Goal: Complete application form

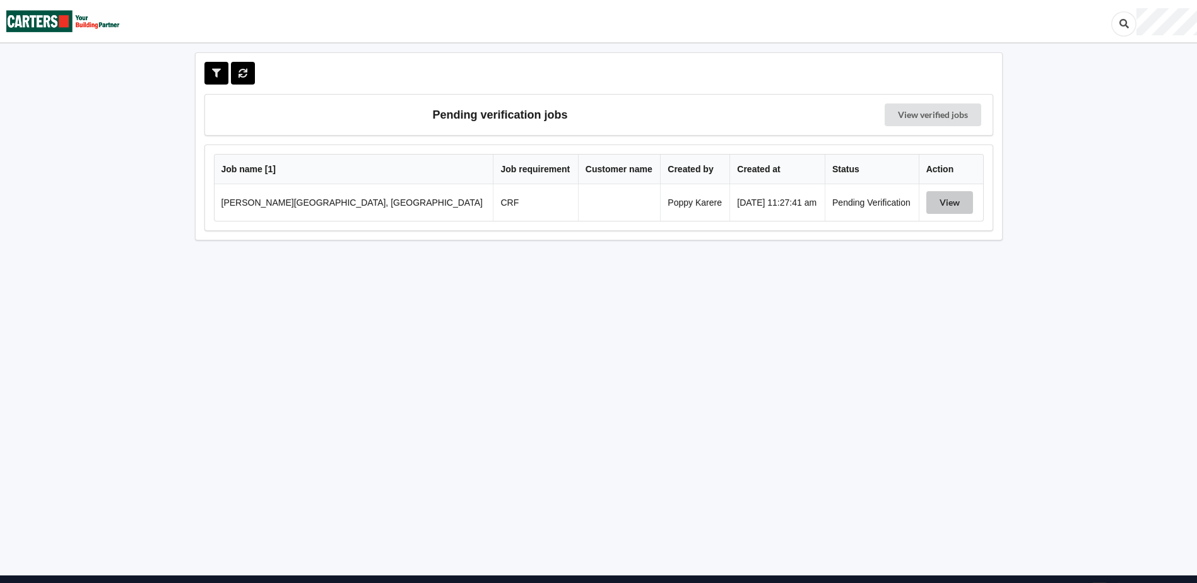
click at [943, 203] on button "View" at bounding box center [949, 202] width 47 height 23
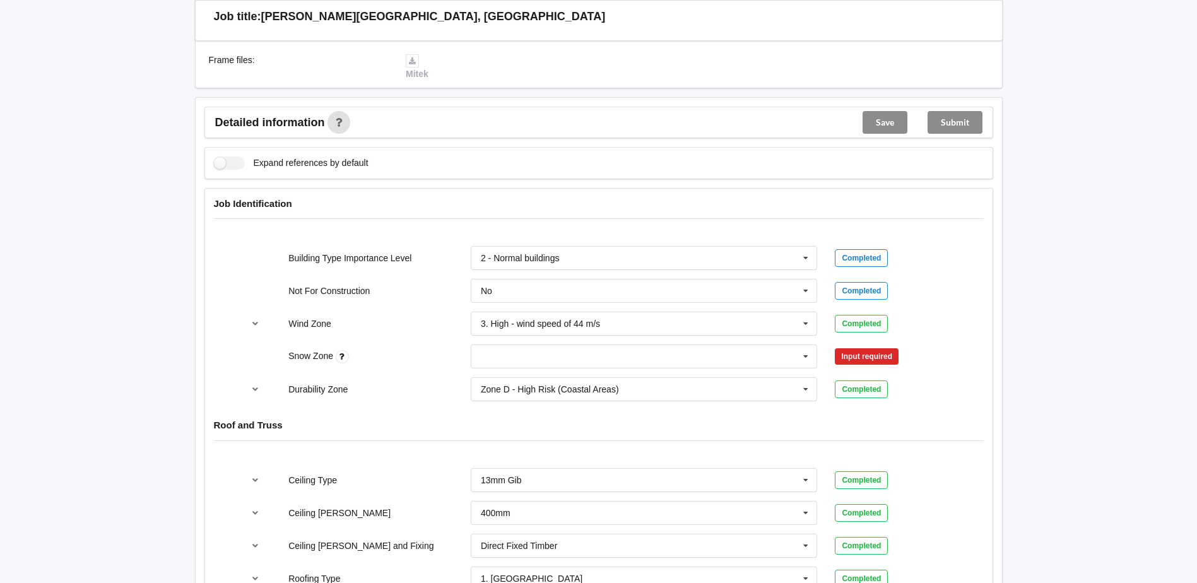
scroll to position [442, 0]
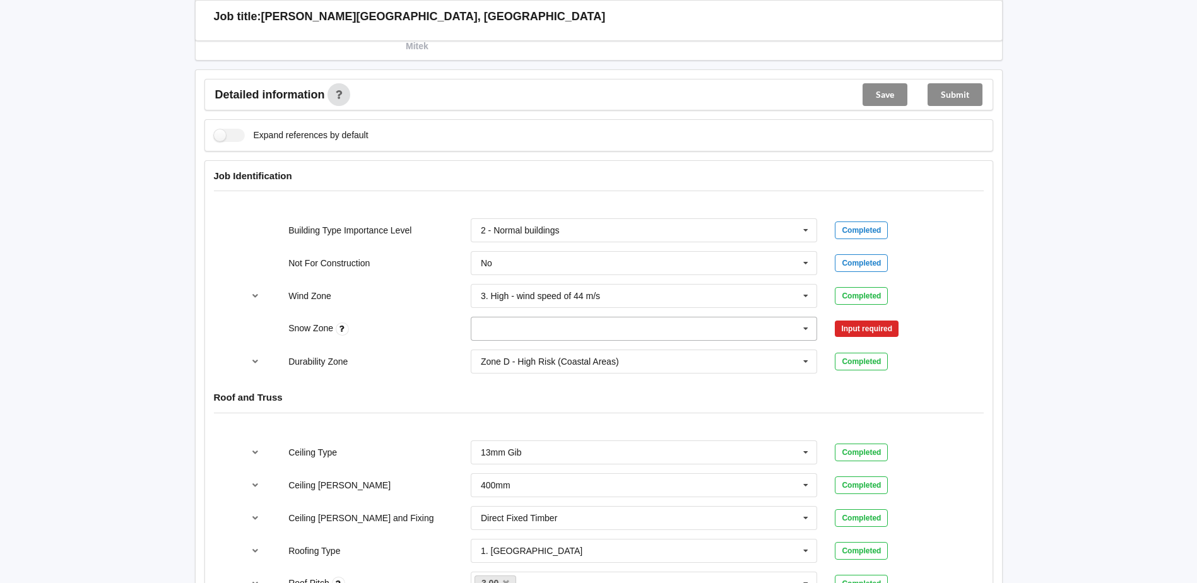
click at [606, 321] on input "text" at bounding box center [645, 328] width 346 height 23
click at [500, 356] on div "N0" at bounding box center [644, 351] width 346 height 23
click at [880, 329] on button "Confirm input" at bounding box center [872, 329] width 75 height 21
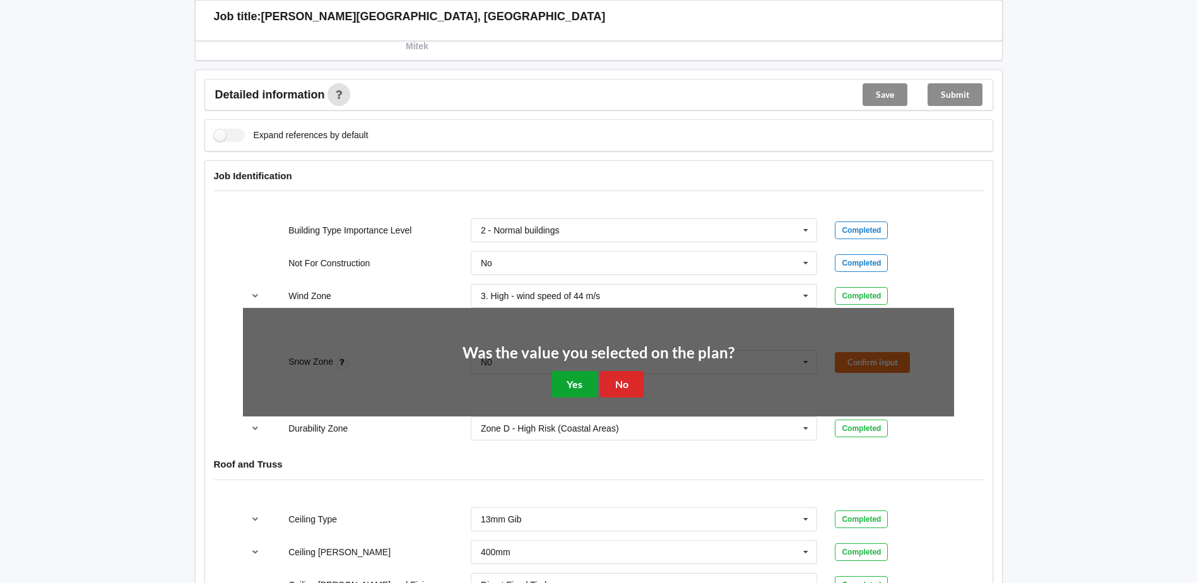
click at [572, 389] on button "Yes" at bounding box center [575, 384] width 46 height 26
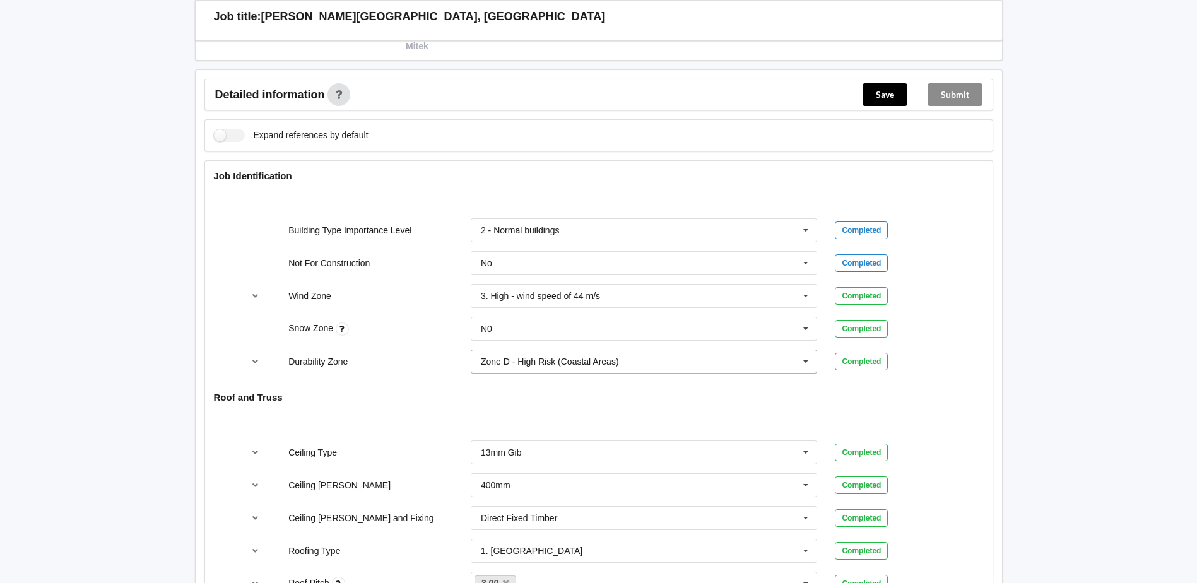
click at [574, 357] on div "Zone D - High Risk (Coastal Areas)" at bounding box center [550, 361] width 138 height 9
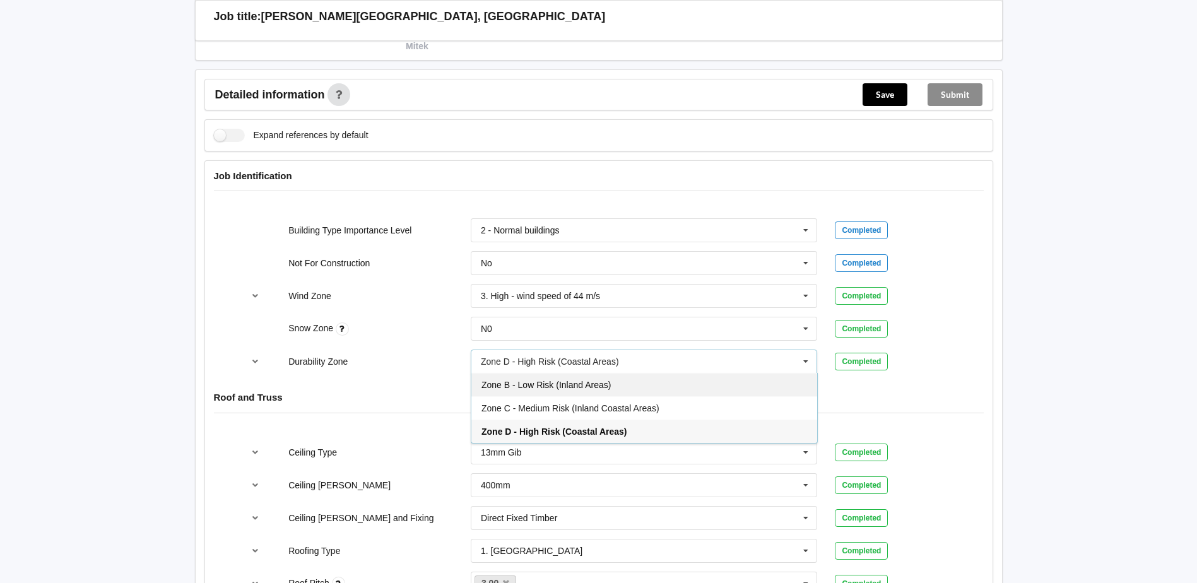
click at [549, 388] on span "Zone B - Low Risk (Inland Areas)" at bounding box center [546, 385] width 129 height 10
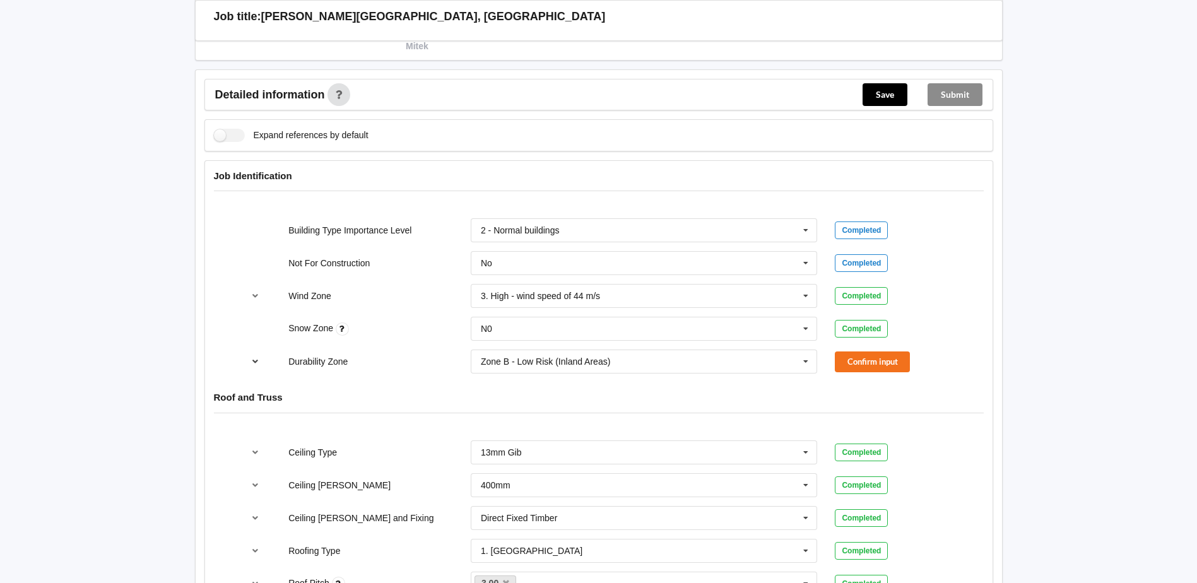
click at [245, 357] on button "reference-toggle" at bounding box center [255, 361] width 25 height 23
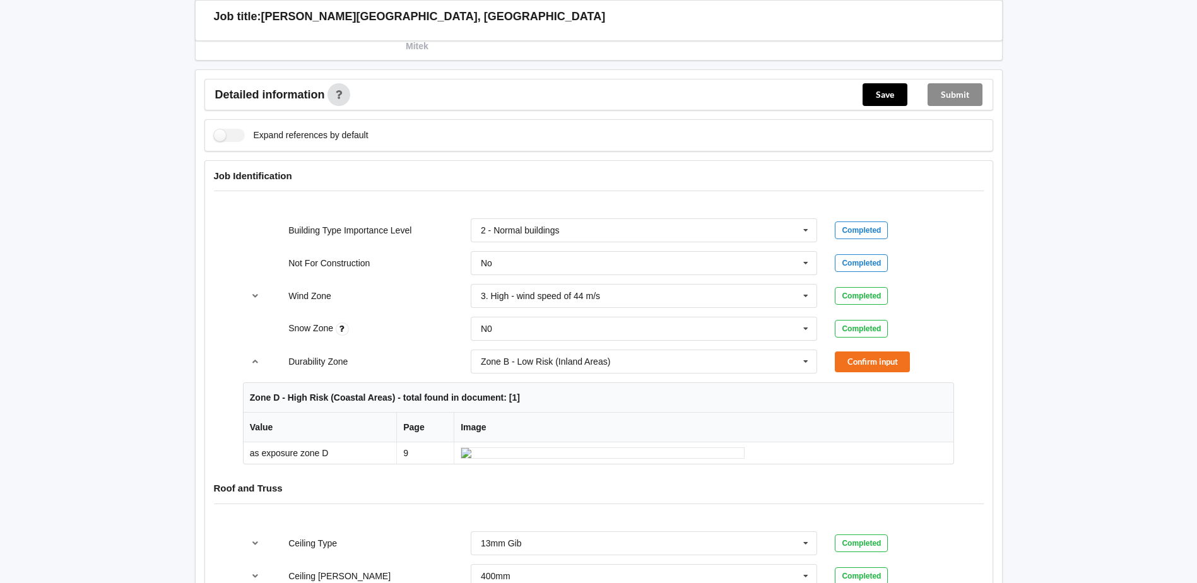
click at [557, 458] on img at bounding box center [603, 452] width 284 height 11
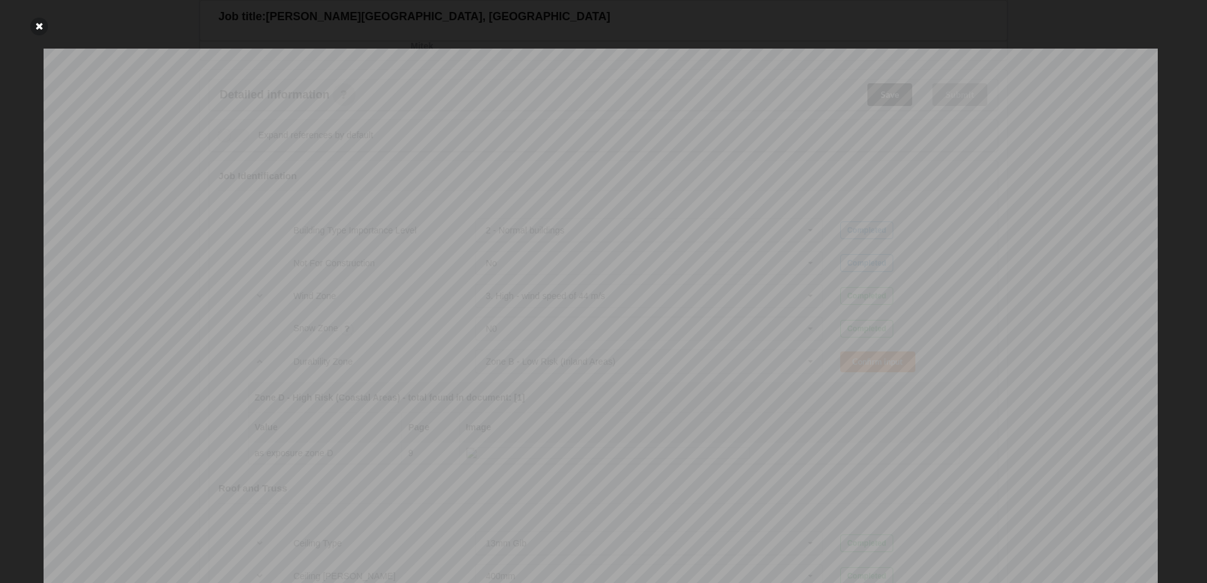
click at [41, 27] on icon at bounding box center [39, 27] width 18 height 18
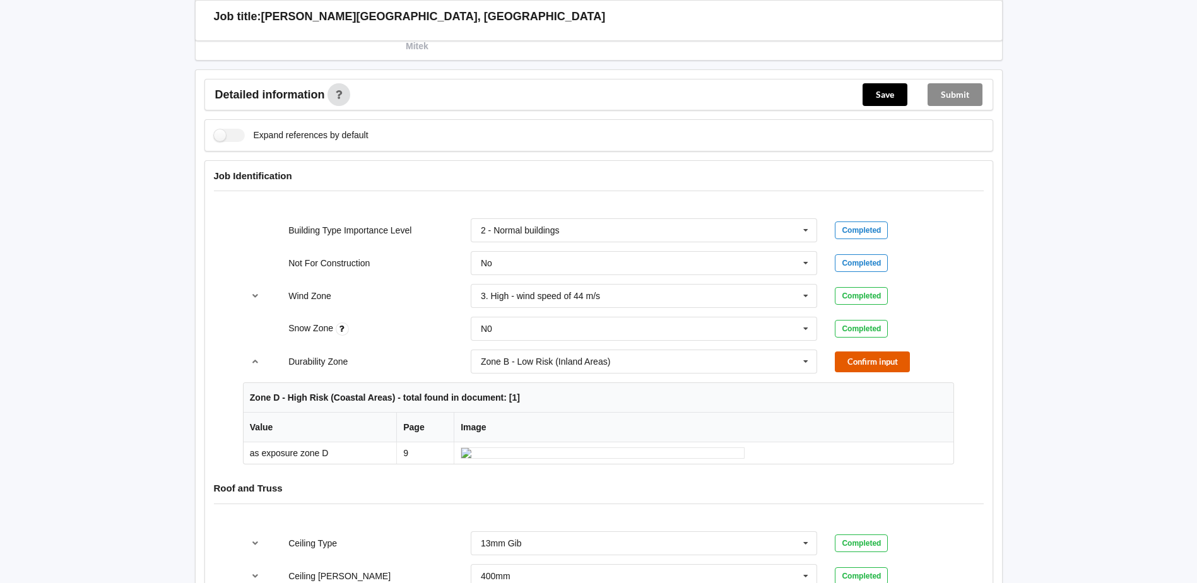
click at [903, 369] on button "Confirm input" at bounding box center [872, 362] width 75 height 21
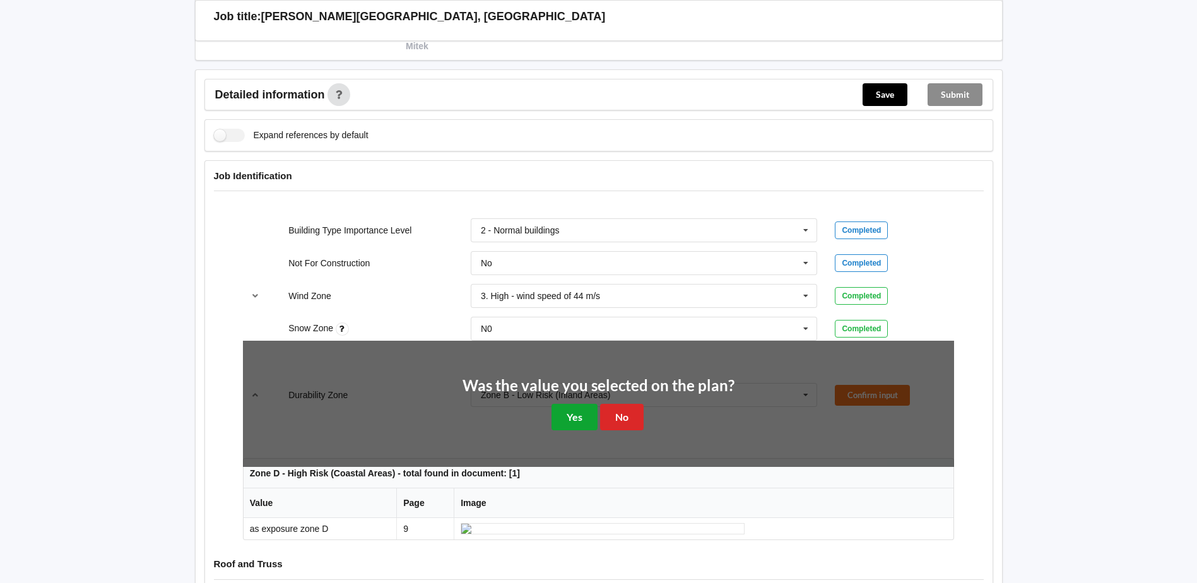
click at [581, 416] on button "Yes" at bounding box center [575, 417] width 46 height 26
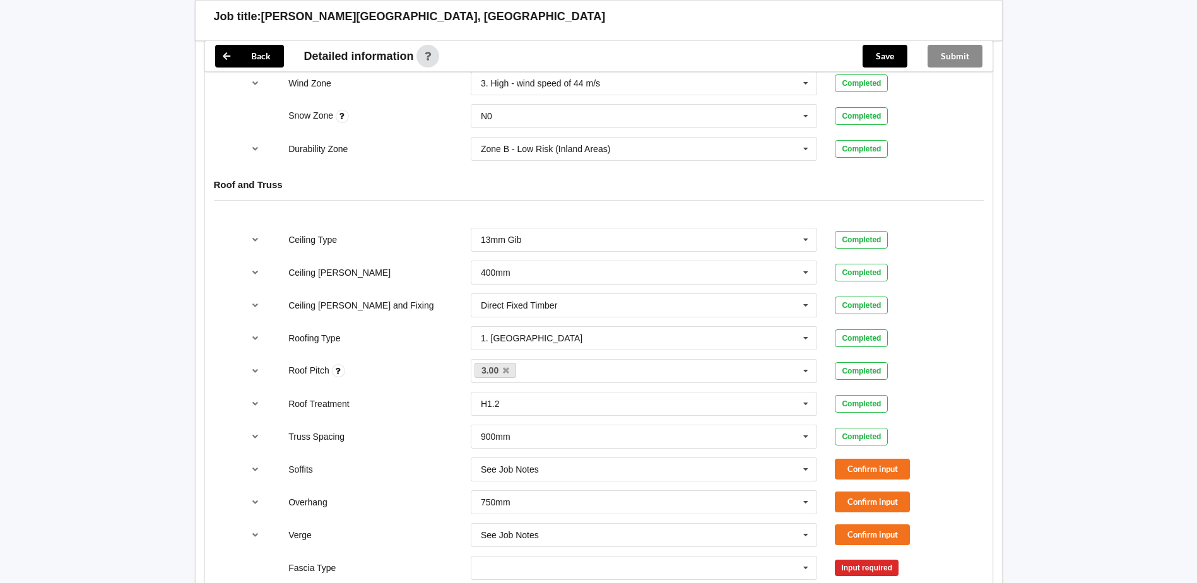
scroll to position [694, 0]
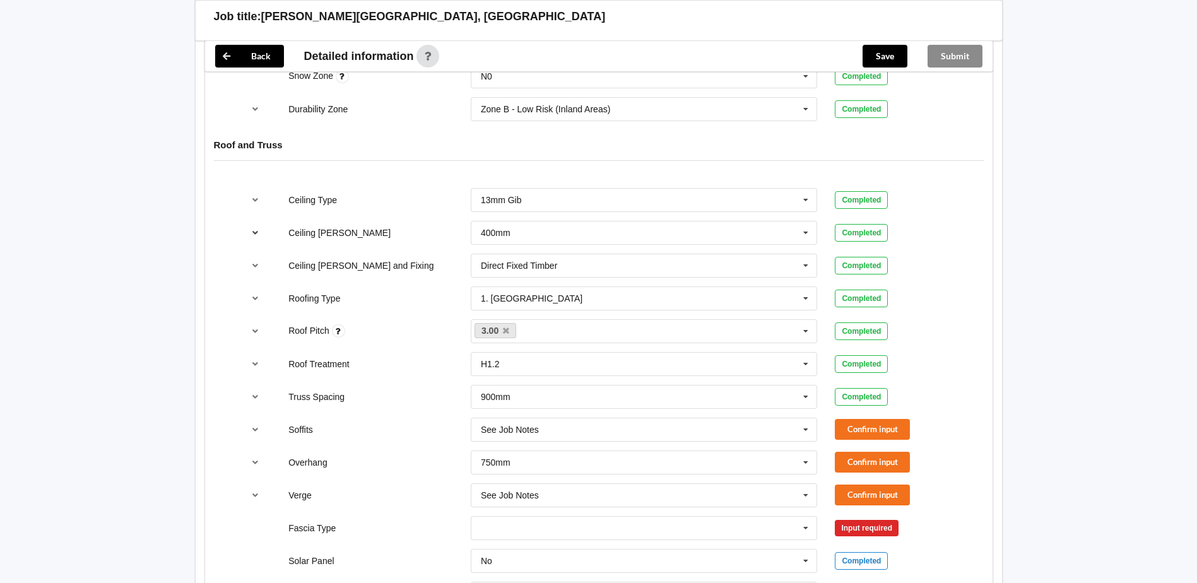
click at [249, 233] on button "reference-toggle" at bounding box center [255, 233] width 25 height 23
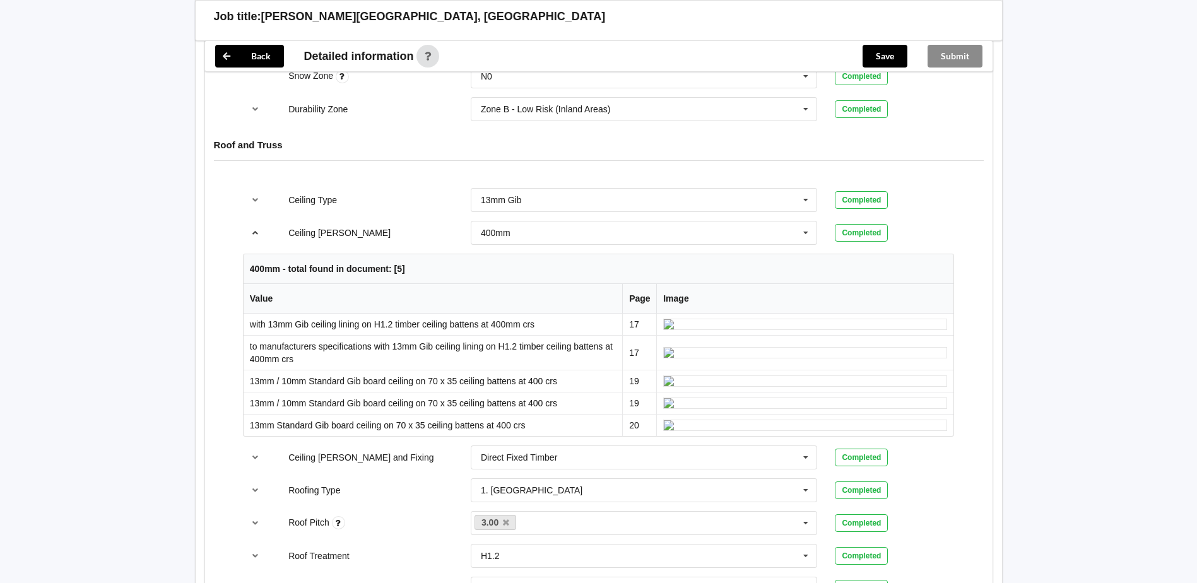
click at [253, 240] on button "reference-toggle" at bounding box center [255, 233] width 25 height 23
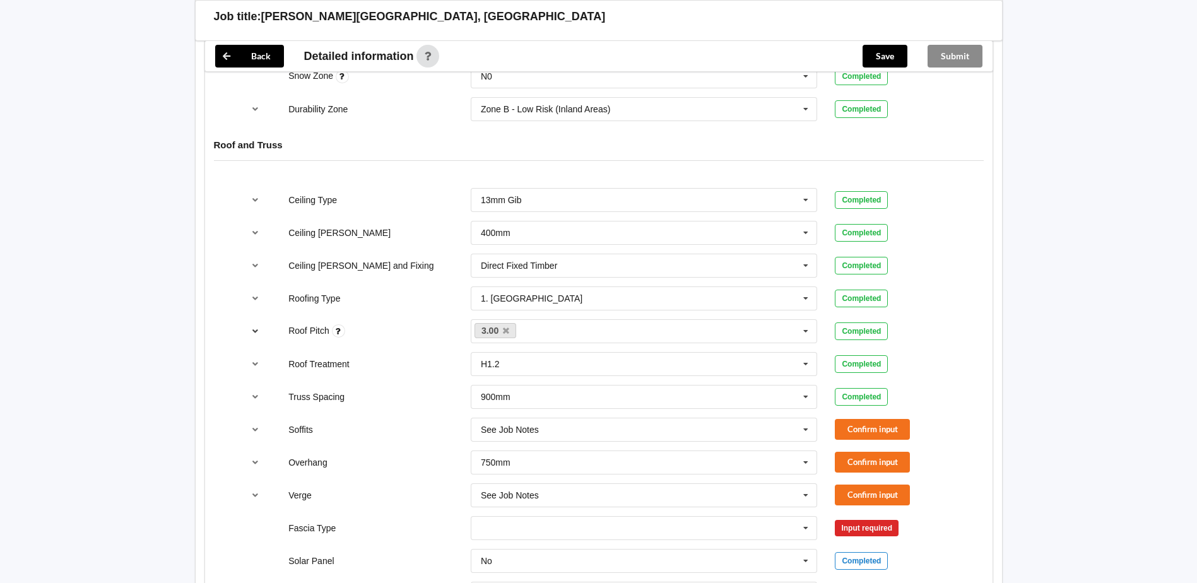
click at [257, 326] on button "reference-toggle" at bounding box center [255, 331] width 25 height 23
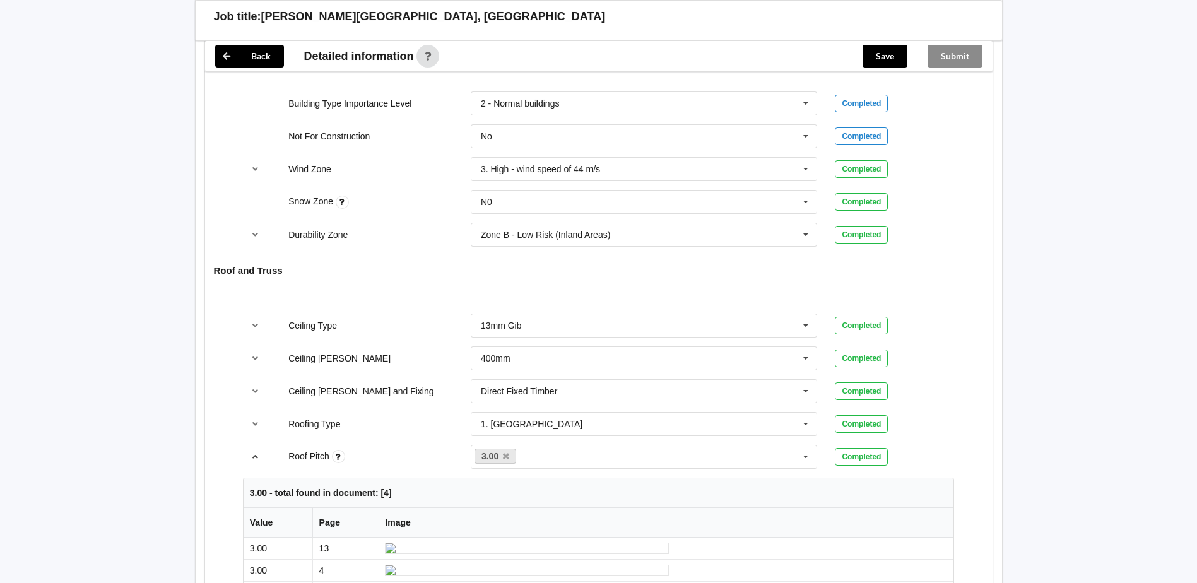
scroll to position [568, 0]
click at [256, 461] on icon "reference-toggle" at bounding box center [255, 457] width 11 height 8
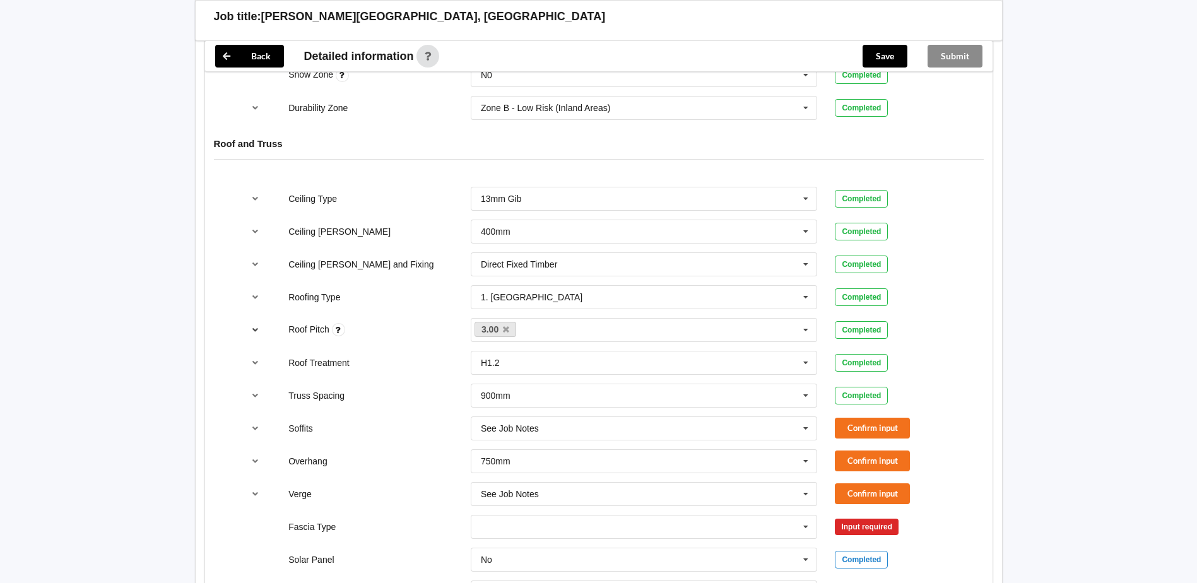
scroll to position [757, 0]
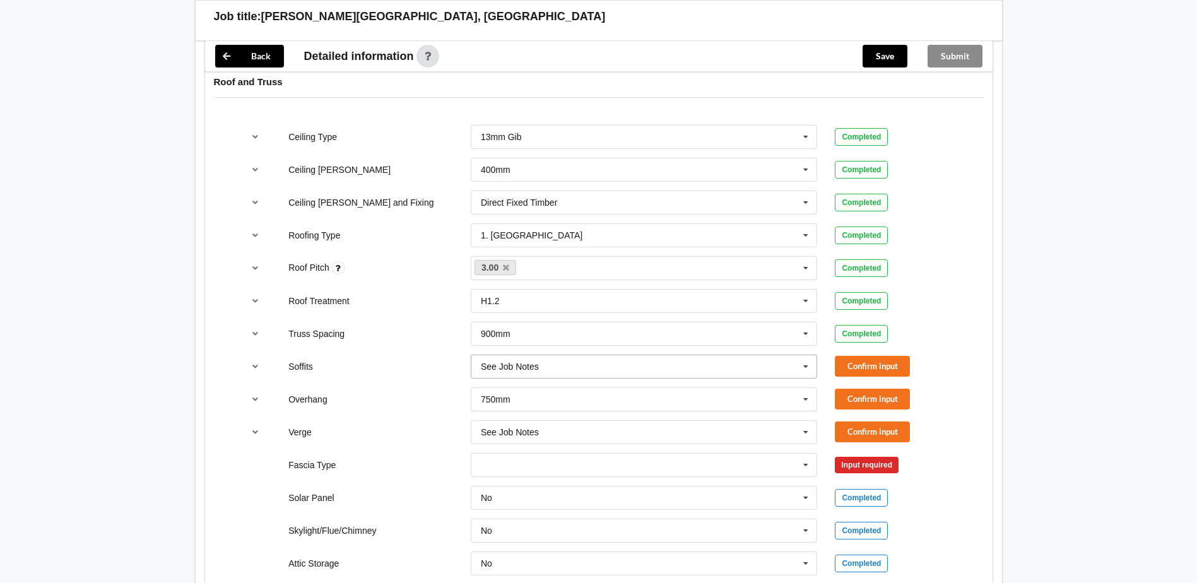
click at [521, 371] on div "See Job Notes" at bounding box center [510, 366] width 58 height 9
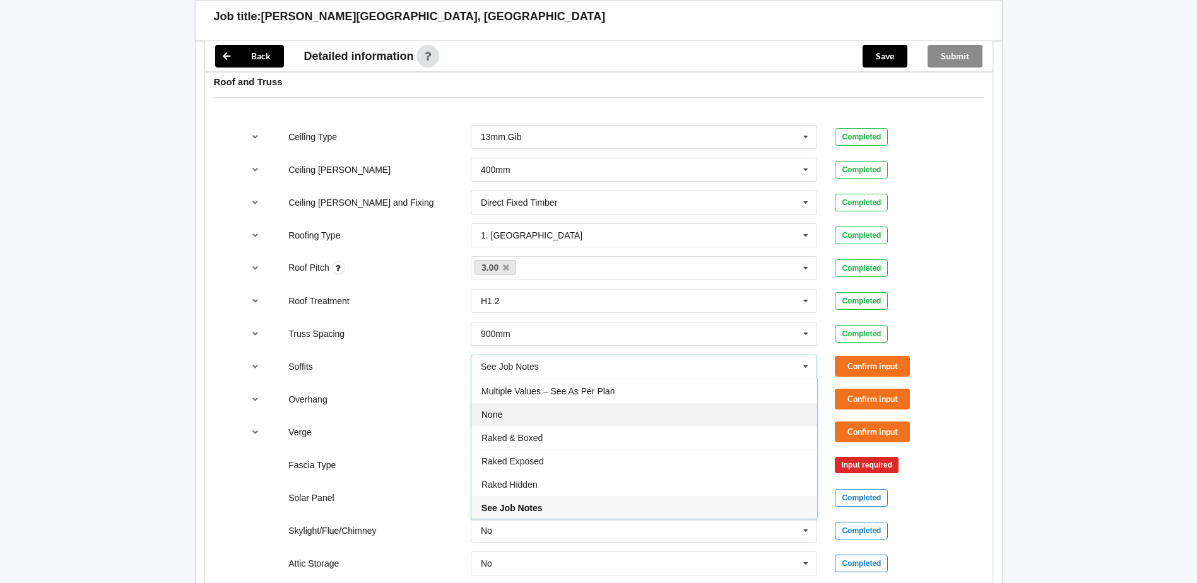
click at [528, 407] on div "None" at bounding box center [644, 414] width 346 height 23
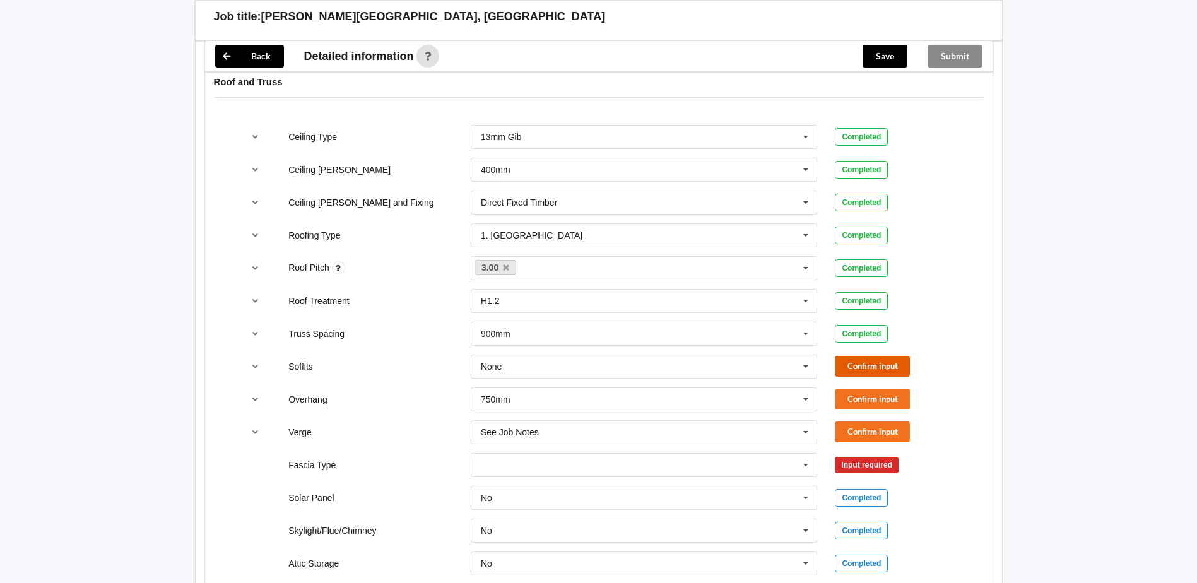
click at [870, 365] on button "Confirm input" at bounding box center [872, 366] width 75 height 21
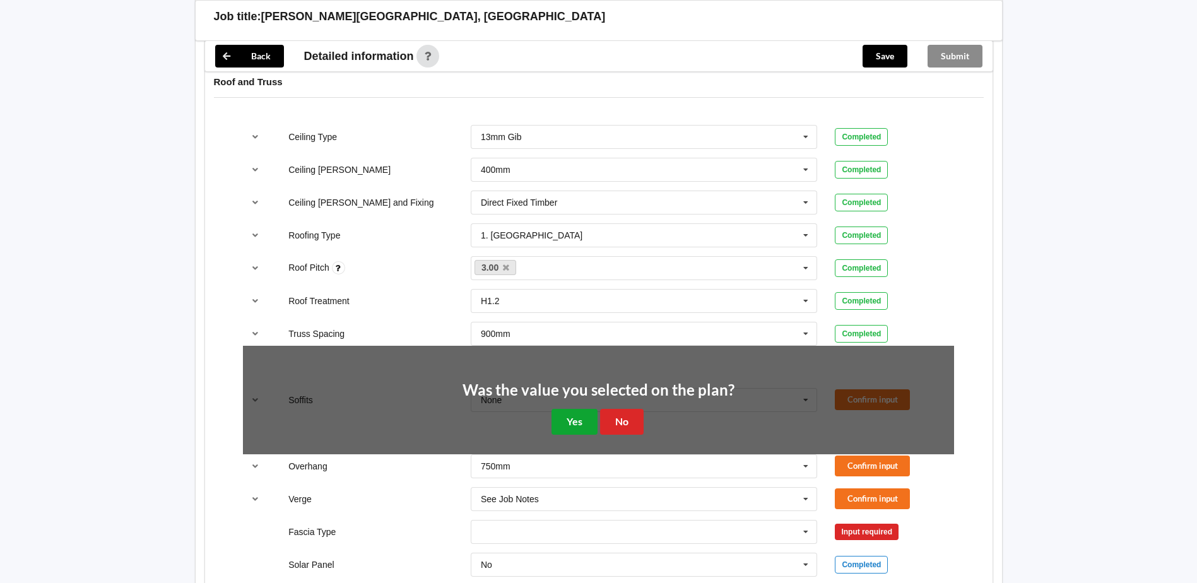
click at [588, 426] on button "Yes" at bounding box center [575, 422] width 46 height 26
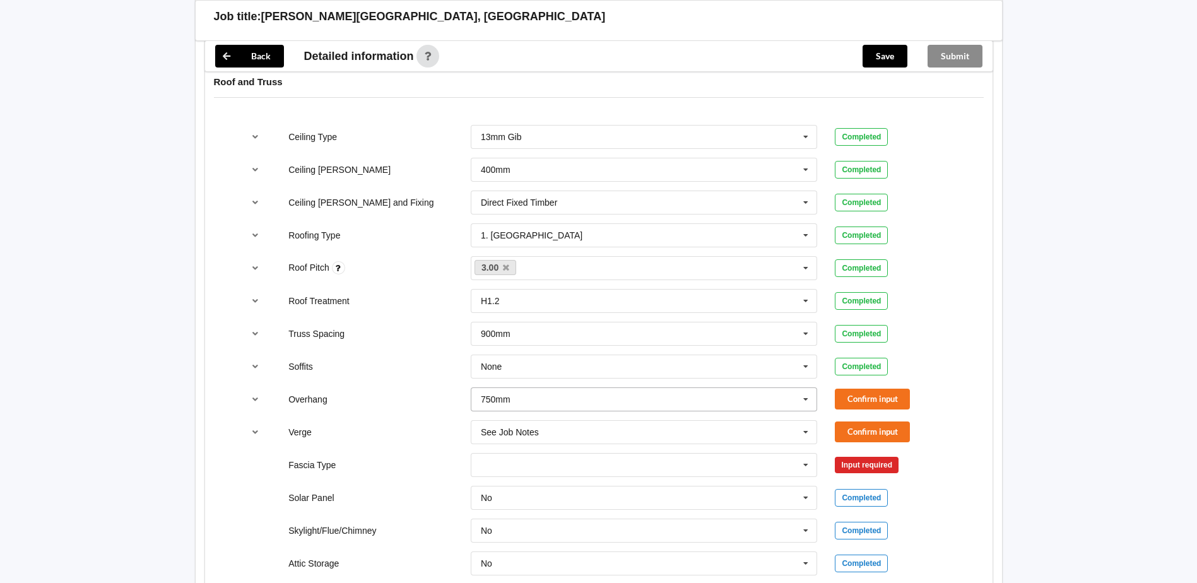
click at [503, 401] on div "750mm" at bounding box center [496, 399] width 30 height 9
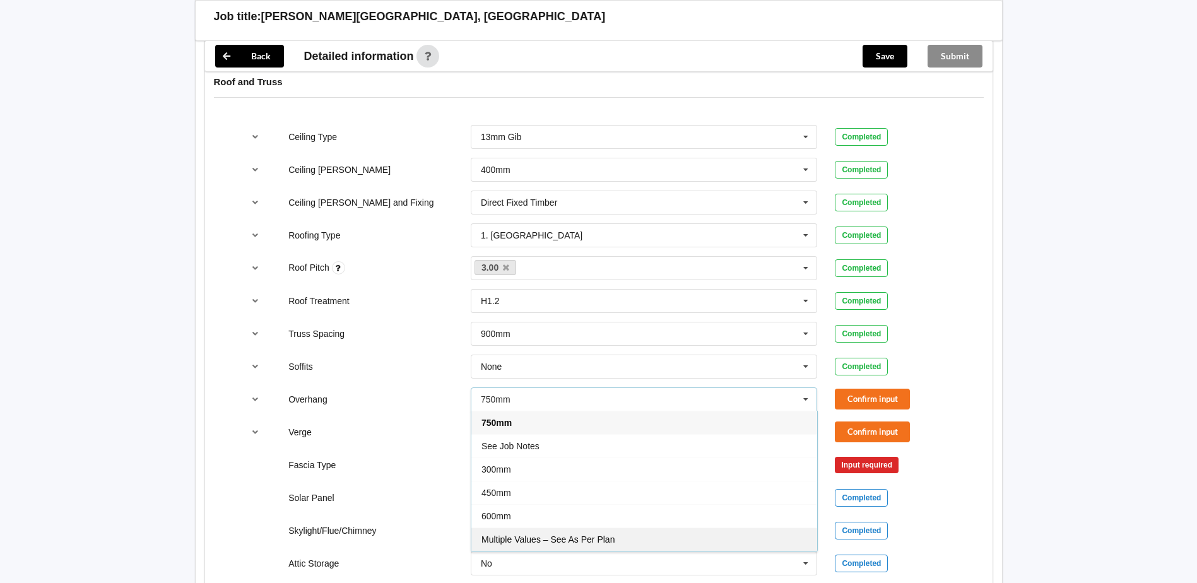
click at [595, 535] on span "Multiple Values – See As Per Plan" at bounding box center [548, 540] width 133 height 10
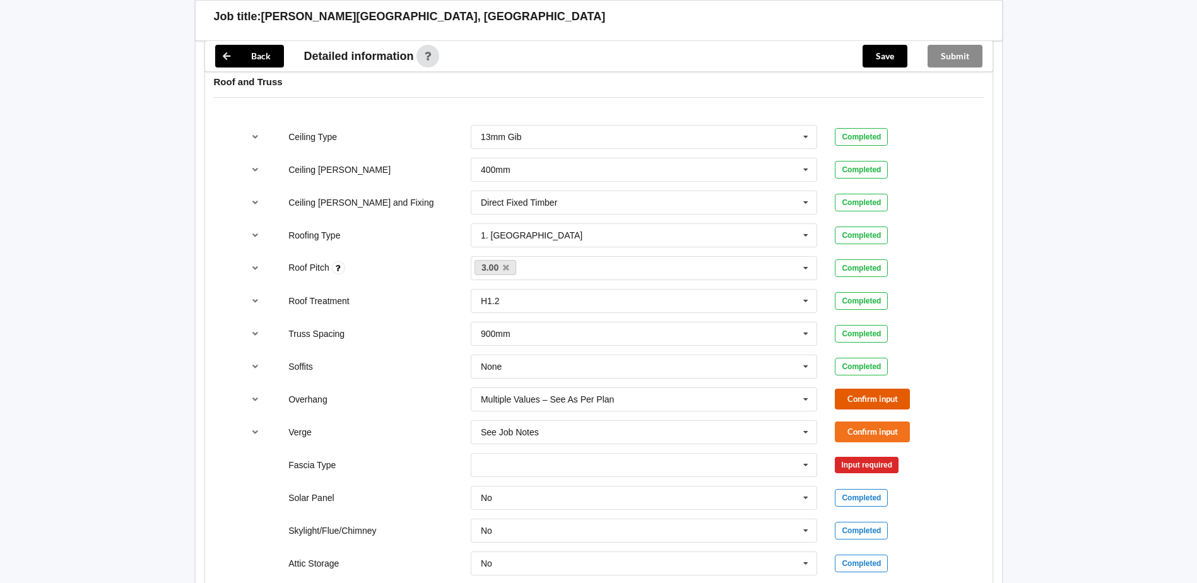
click at [875, 404] on button "Confirm input" at bounding box center [872, 399] width 75 height 21
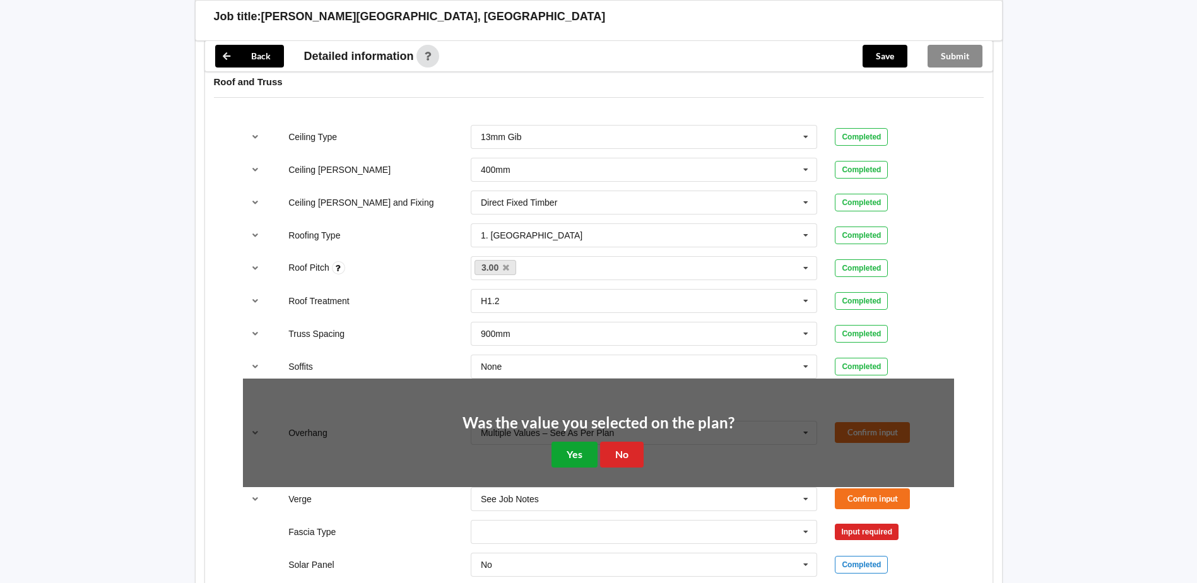
click at [584, 454] on button "Yes" at bounding box center [575, 455] width 46 height 26
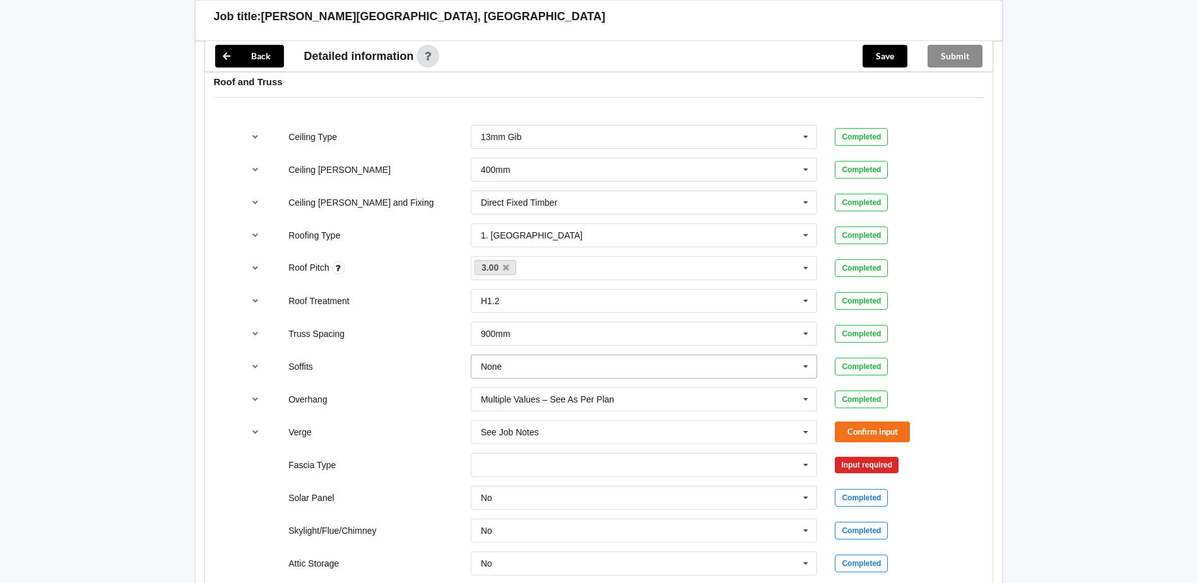
click at [559, 362] on input "text" at bounding box center [645, 366] width 346 height 23
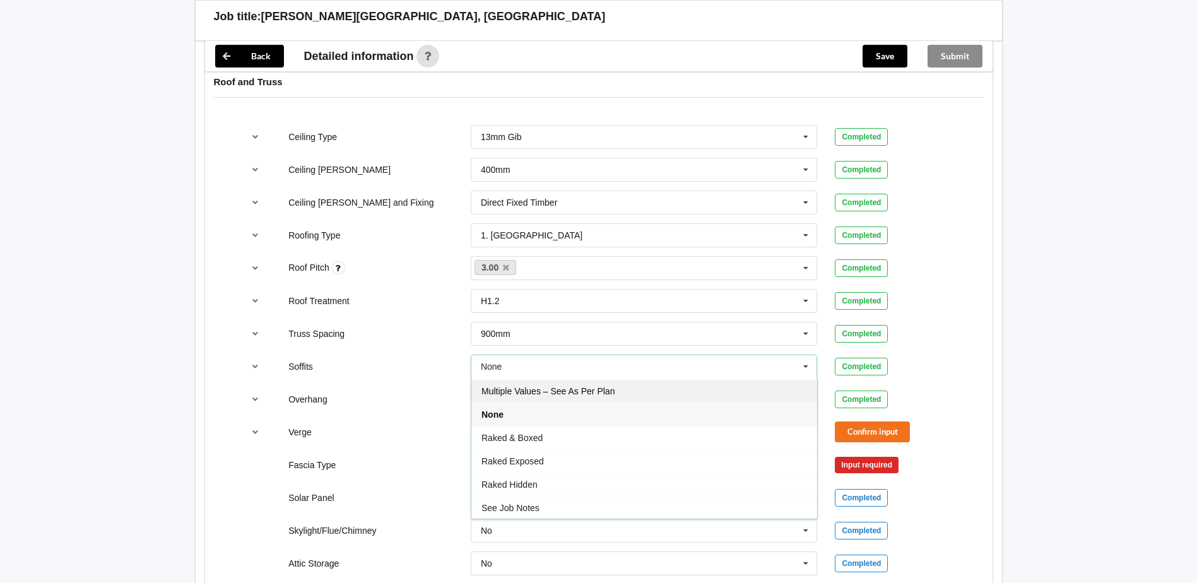
click at [558, 393] on span "Multiple Values – See As Per Plan" at bounding box center [548, 391] width 133 height 10
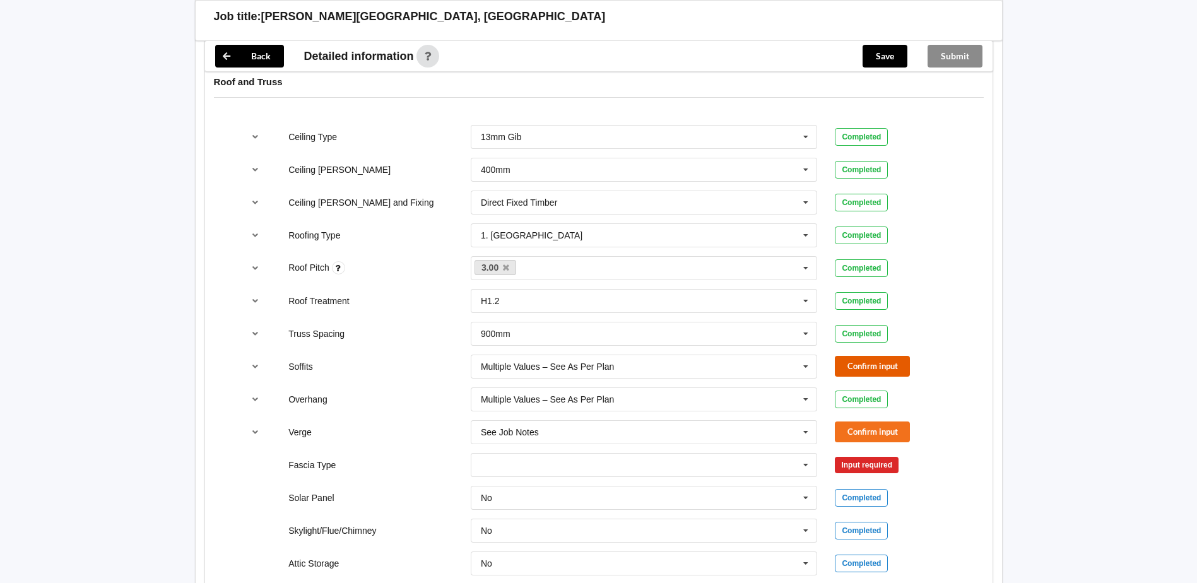
click at [875, 366] on button "Confirm input" at bounding box center [872, 366] width 75 height 21
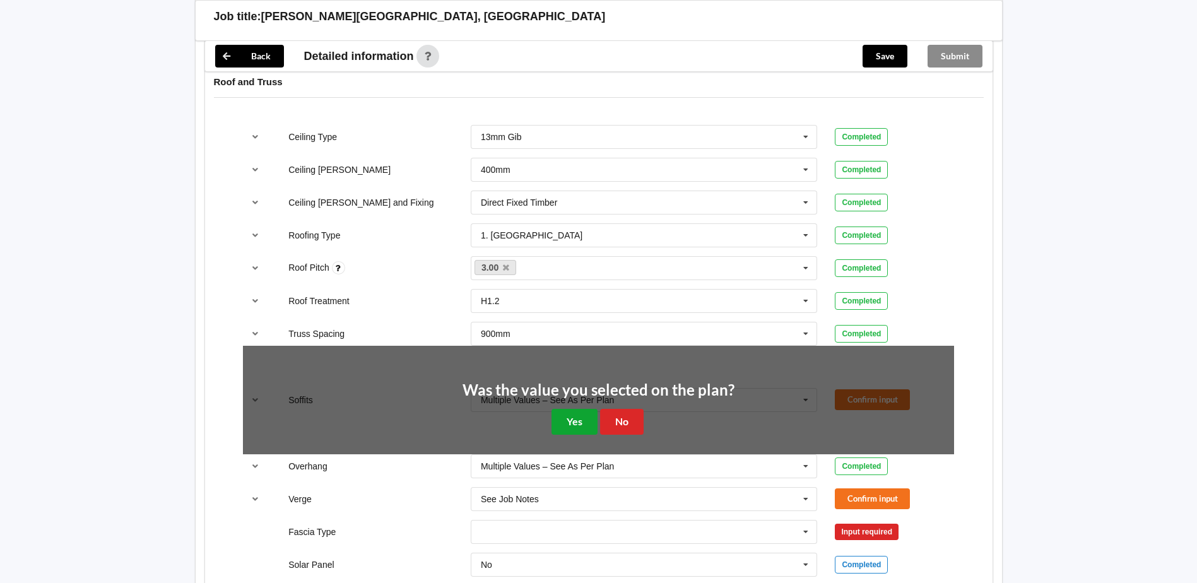
click at [588, 415] on button "Yes" at bounding box center [575, 422] width 46 height 26
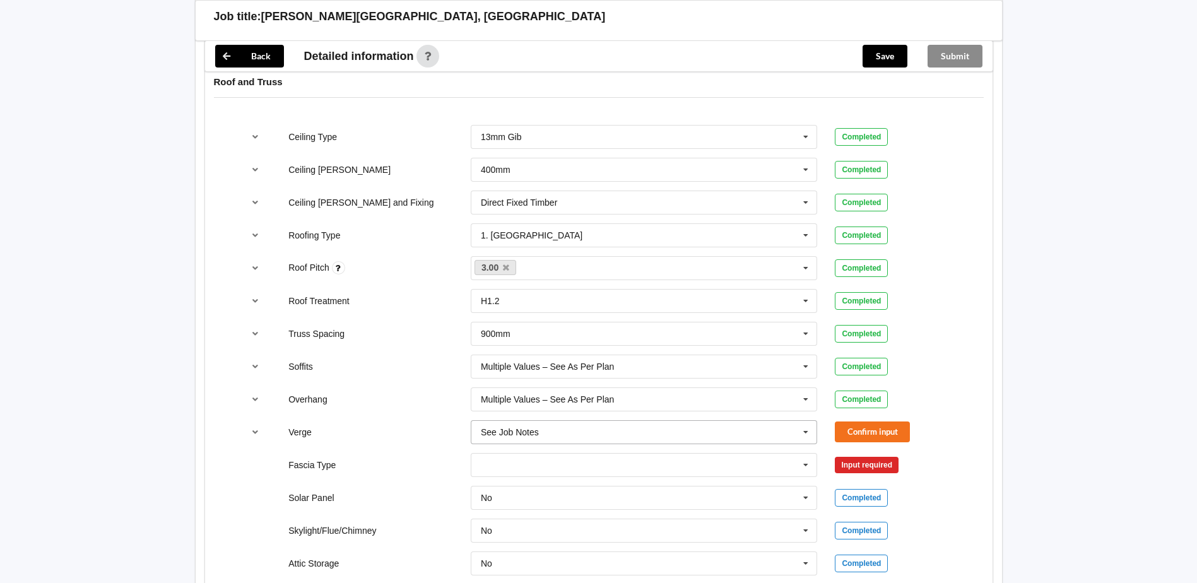
click at [541, 435] on input "text" at bounding box center [645, 432] width 346 height 23
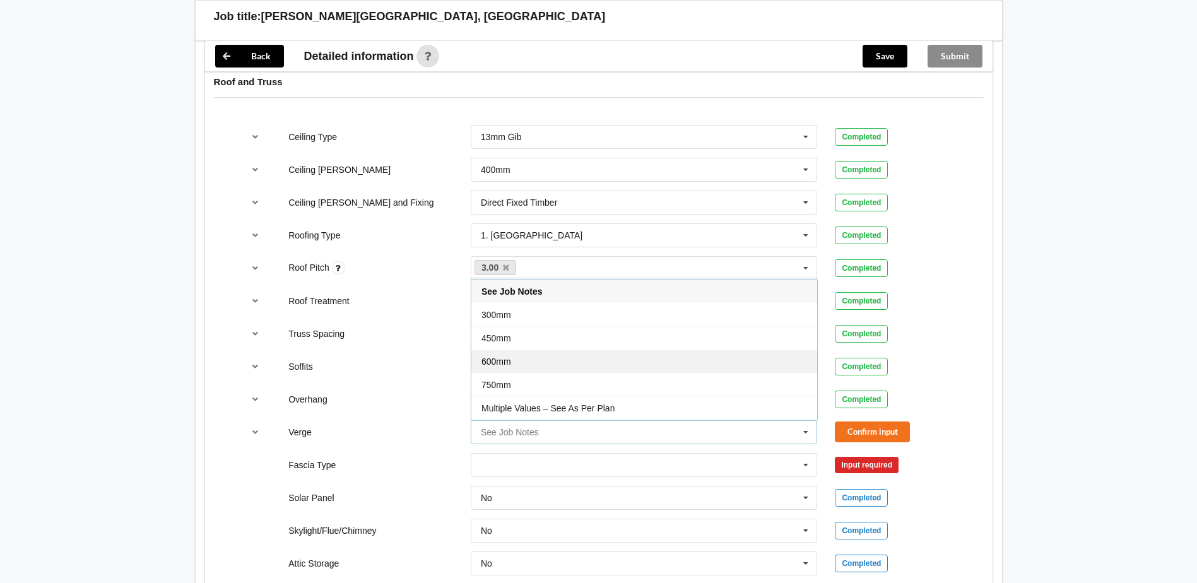
scroll to position [23, 0]
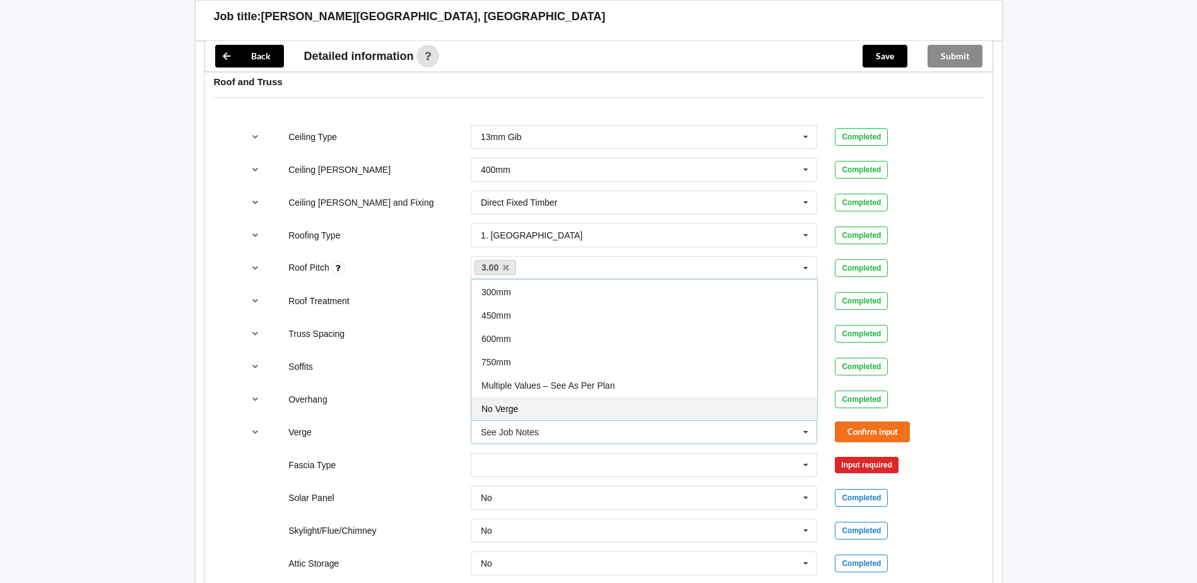
click at [529, 410] on div "No Verge" at bounding box center [644, 408] width 346 height 23
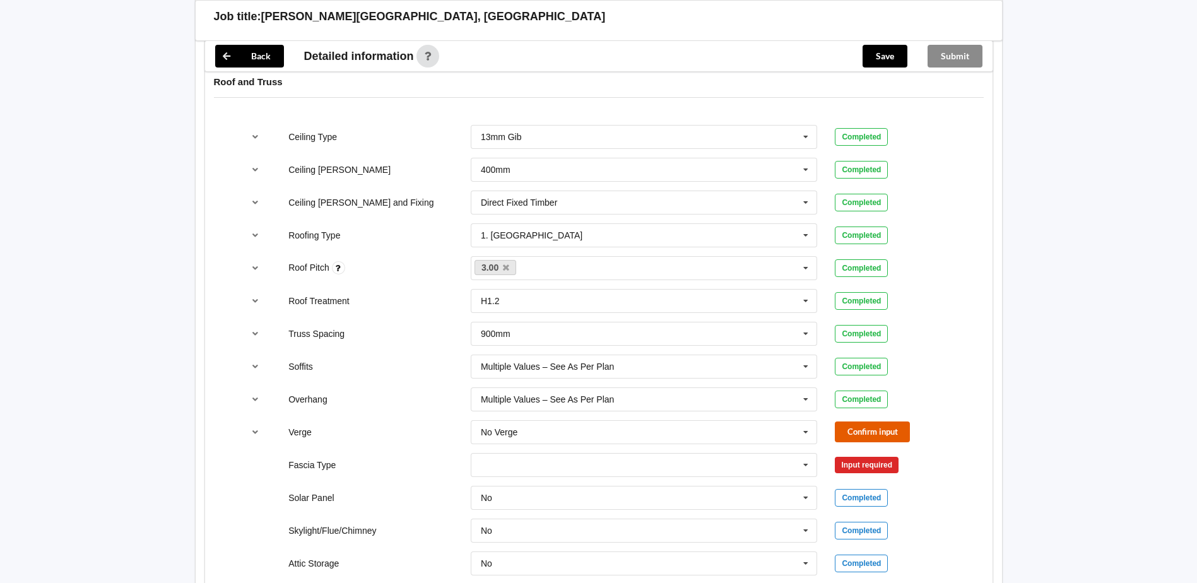
click at [861, 435] on button "Confirm input" at bounding box center [872, 432] width 75 height 21
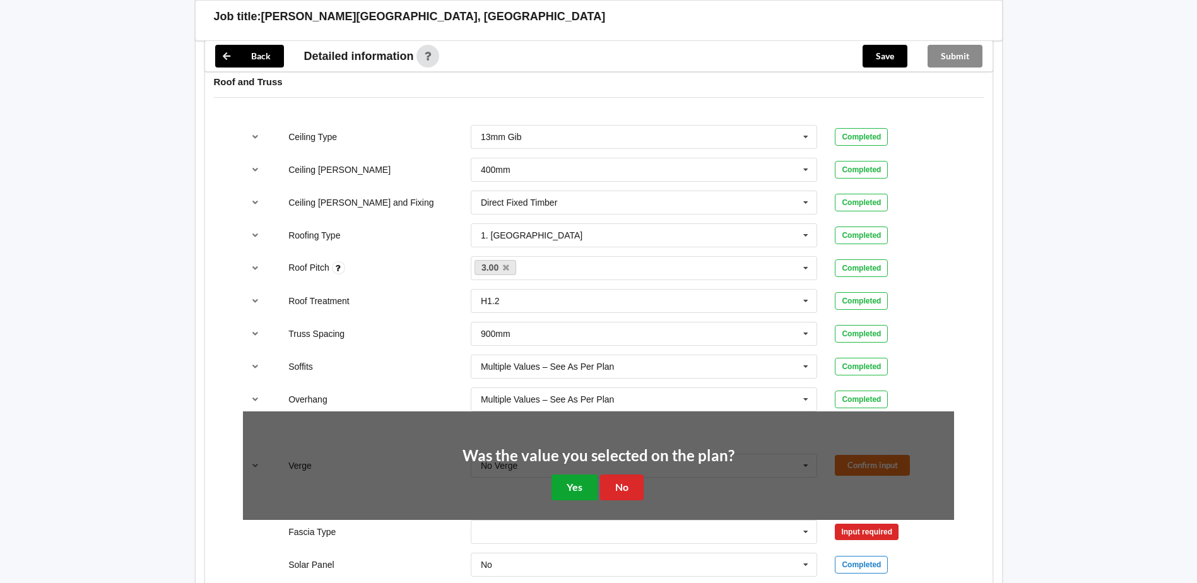
click at [565, 488] on button "Yes" at bounding box center [575, 488] width 46 height 26
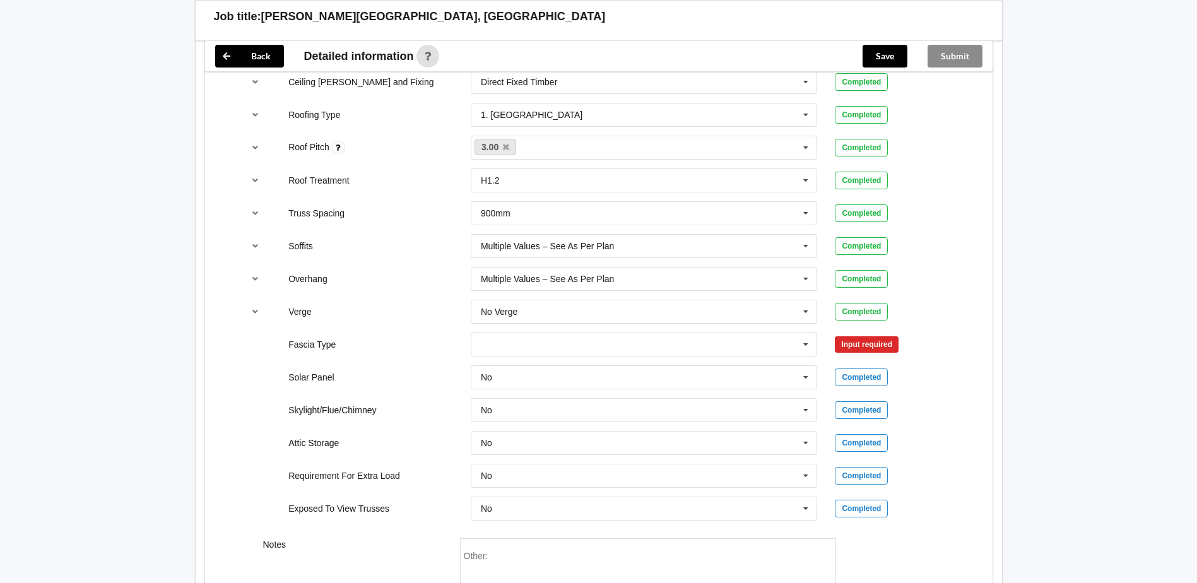
scroll to position [884, 0]
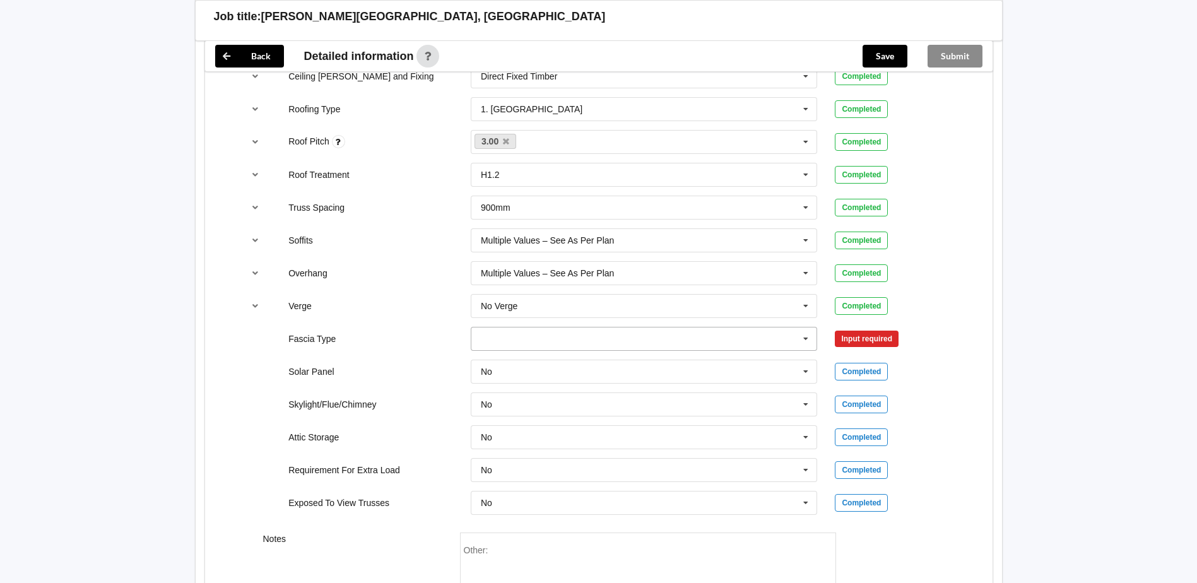
click at [617, 329] on input "text" at bounding box center [645, 339] width 346 height 23
drag, startPoint x: 578, startPoint y: 403, endPoint x: 593, endPoint y: 396, distance: 16.7
click at [578, 403] on div "No Information" at bounding box center [644, 403] width 346 height 23
click at [892, 329] on button "Confirm input" at bounding box center [872, 338] width 75 height 21
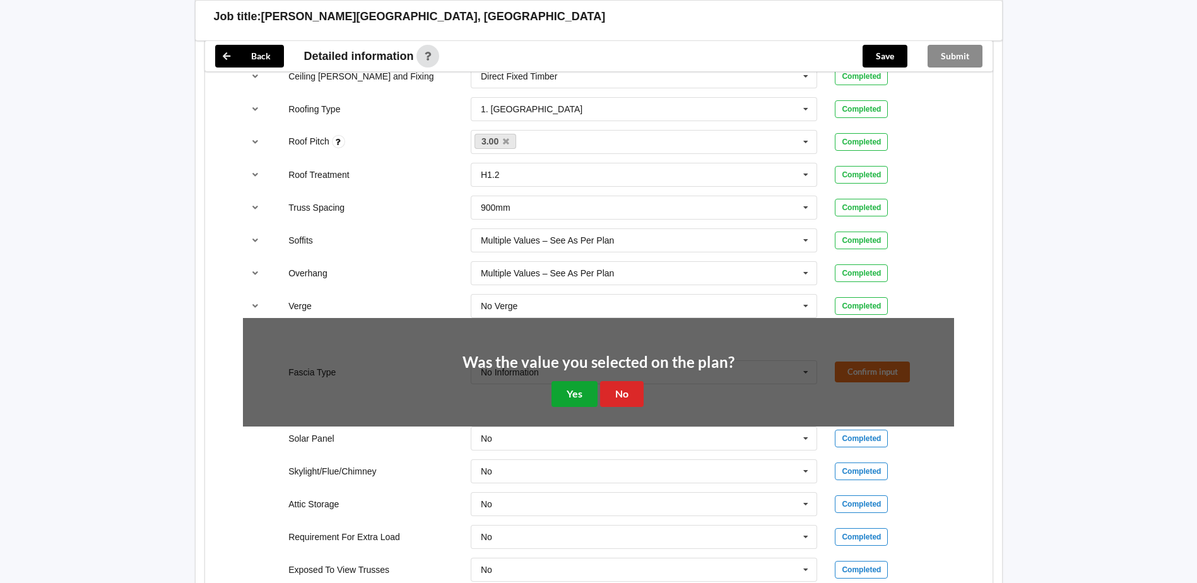
click at [571, 393] on button "Yes" at bounding box center [575, 394] width 46 height 26
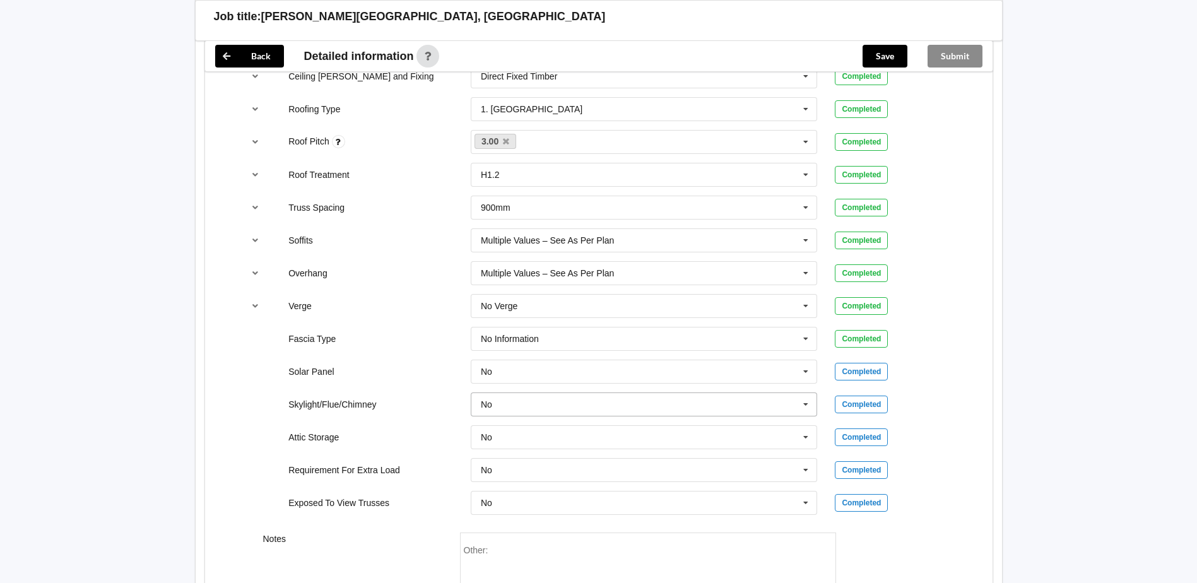
click at [514, 404] on input "text" at bounding box center [645, 404] width 346 height 23
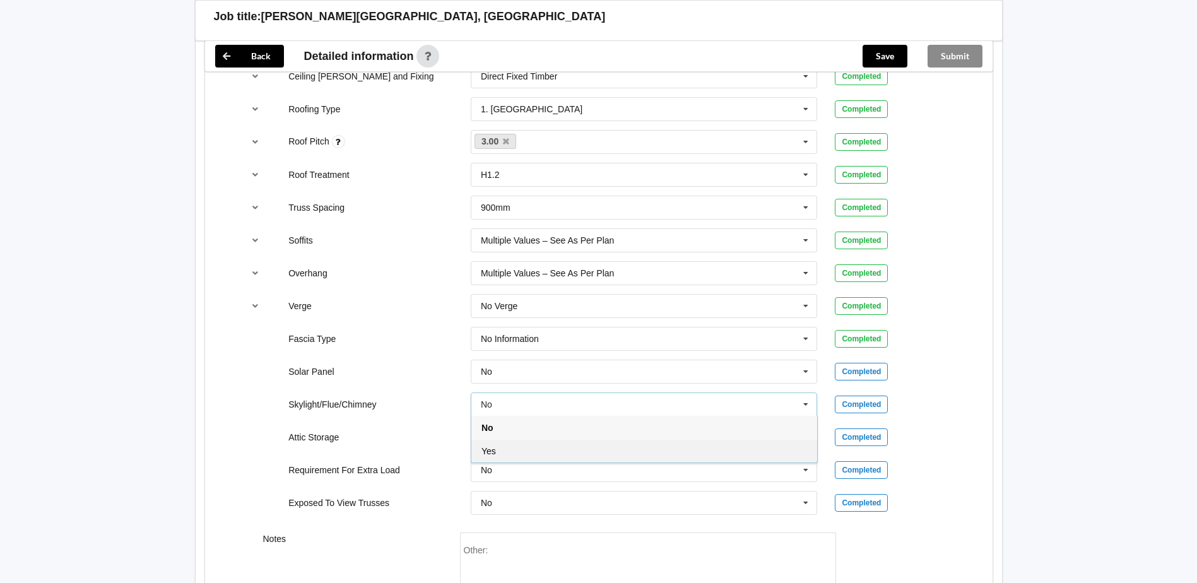
click at [500, 446] on div "Yes" at bounding box center [644, 450] width 346 height 23
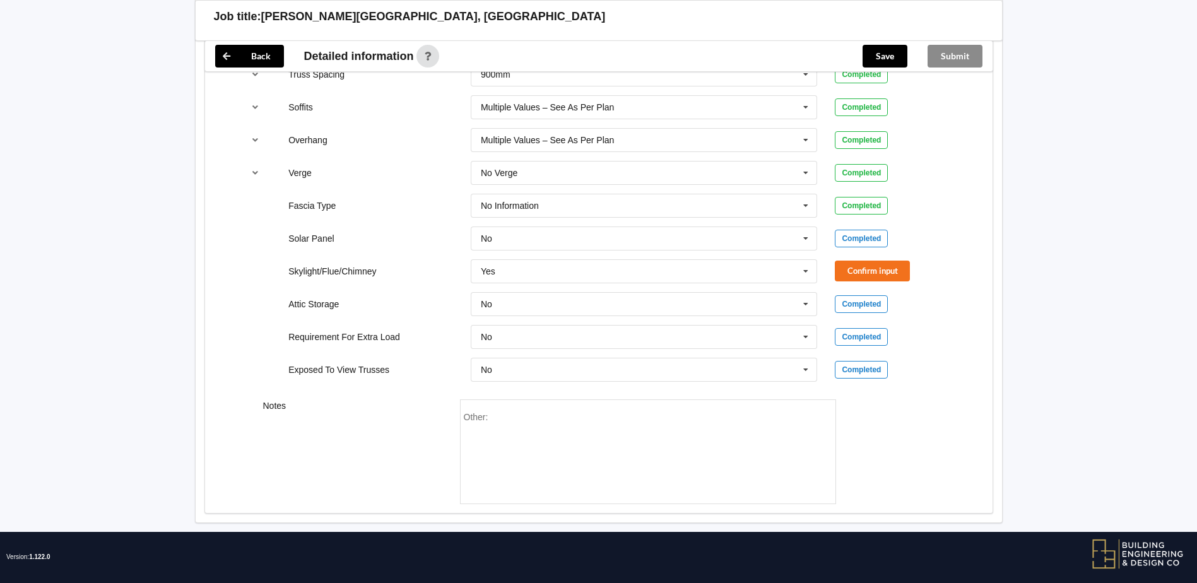
scroll to position [1029, 0]
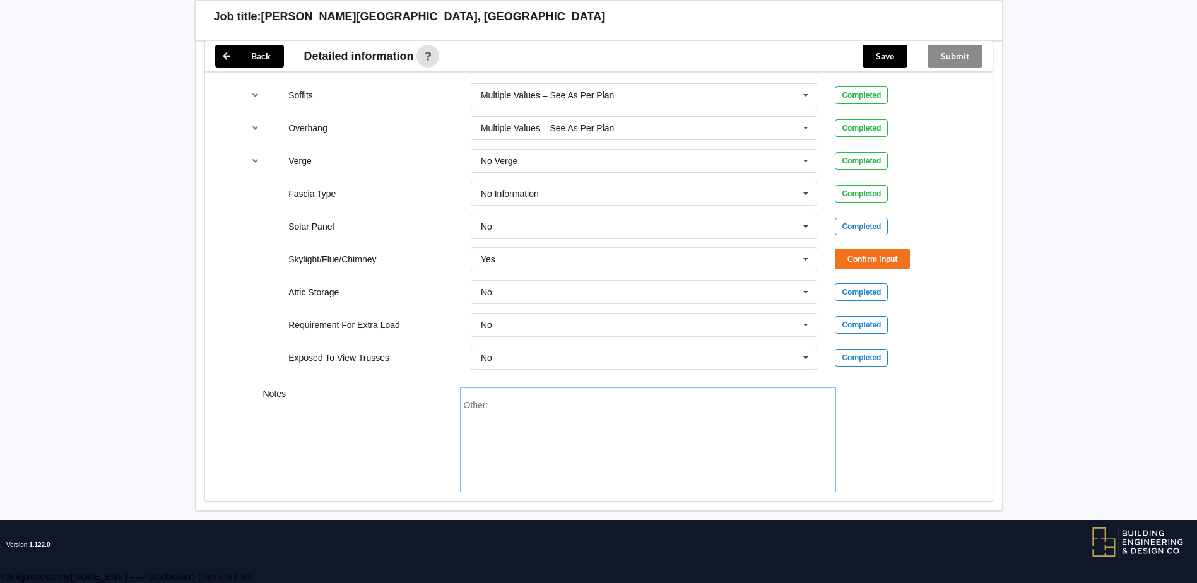
click at [524, 427] on div "Other:" at bounding box center [648, 444] width 369 height 88
click at [896, 261] on button "Confirm input" at bounding box center [872, 259] width 75 height 21
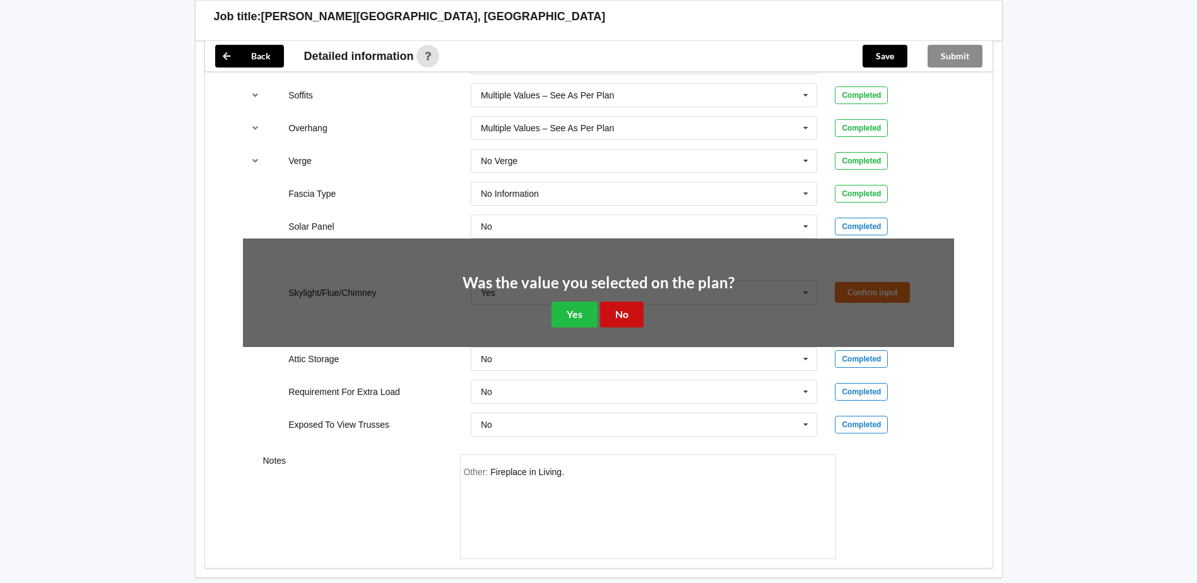
click at [623, 321] on button "No" at bounding box center [622, 315] width 44 height 26
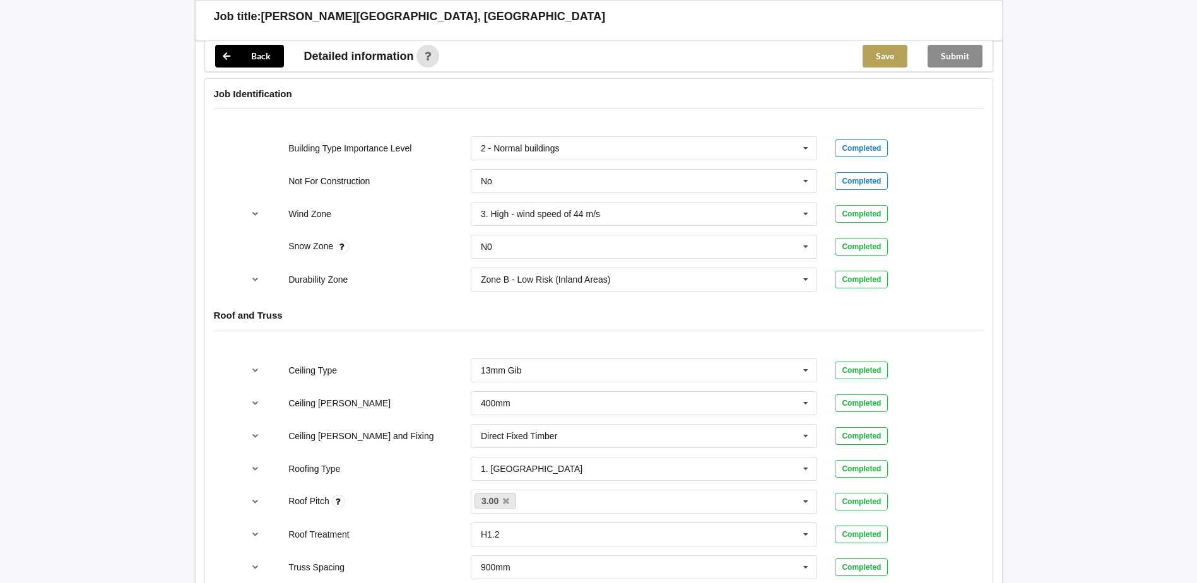
click at [894, 62] on button "Save" at bounding box center [885, 56] width 45 height 23
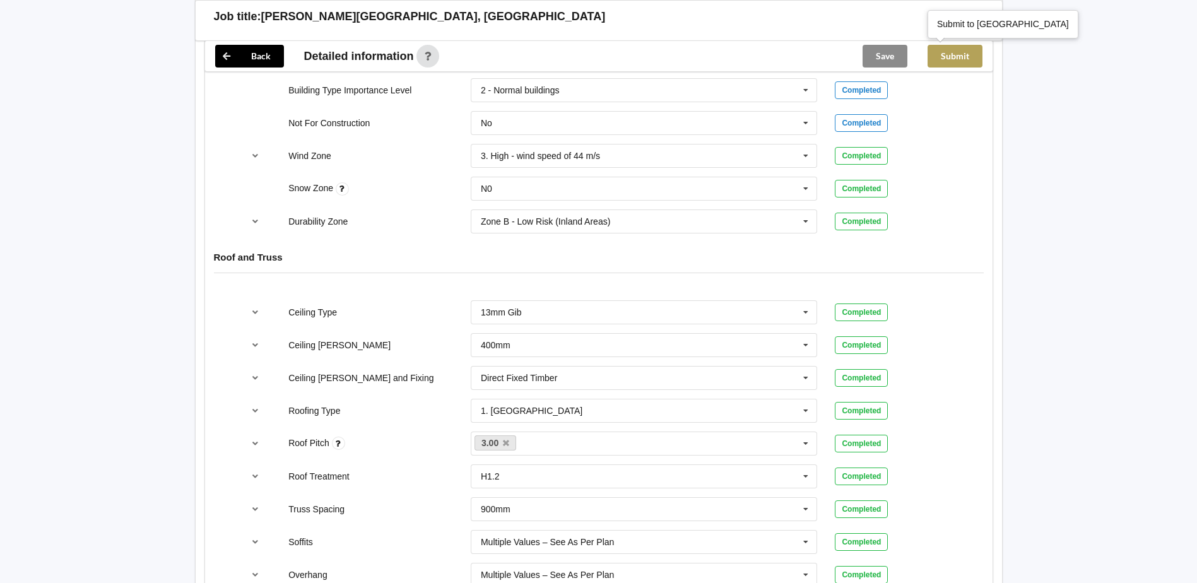
click at [971, 56] on button "Submit" at bounding box center [955, 56] width 55 height 23
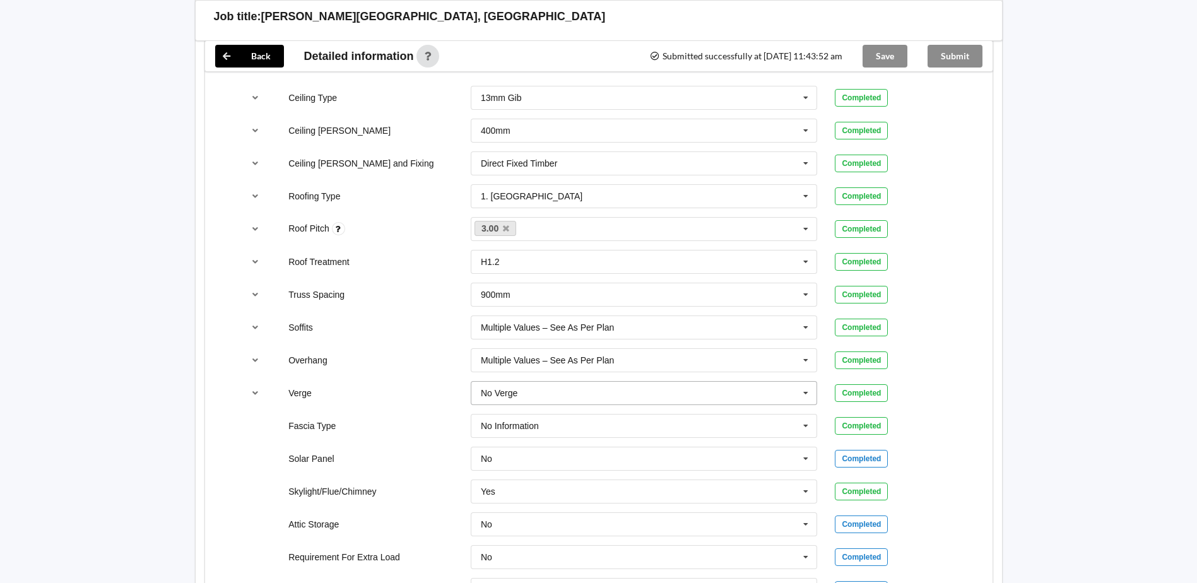
scroll to position [971, 0]
